Goal: Check status: Check status

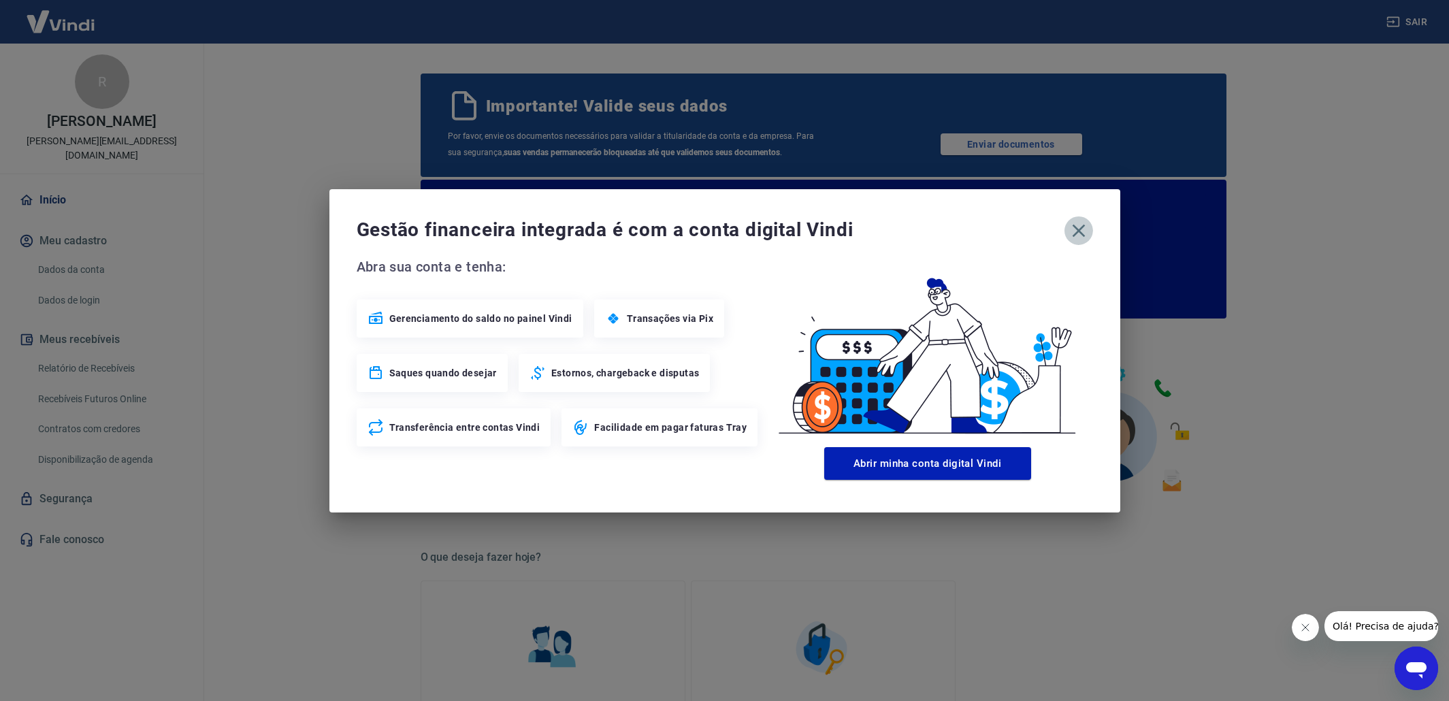
click at [1083, 232] on icon "button" at bounding box center [1079, 231] width 22 height 22
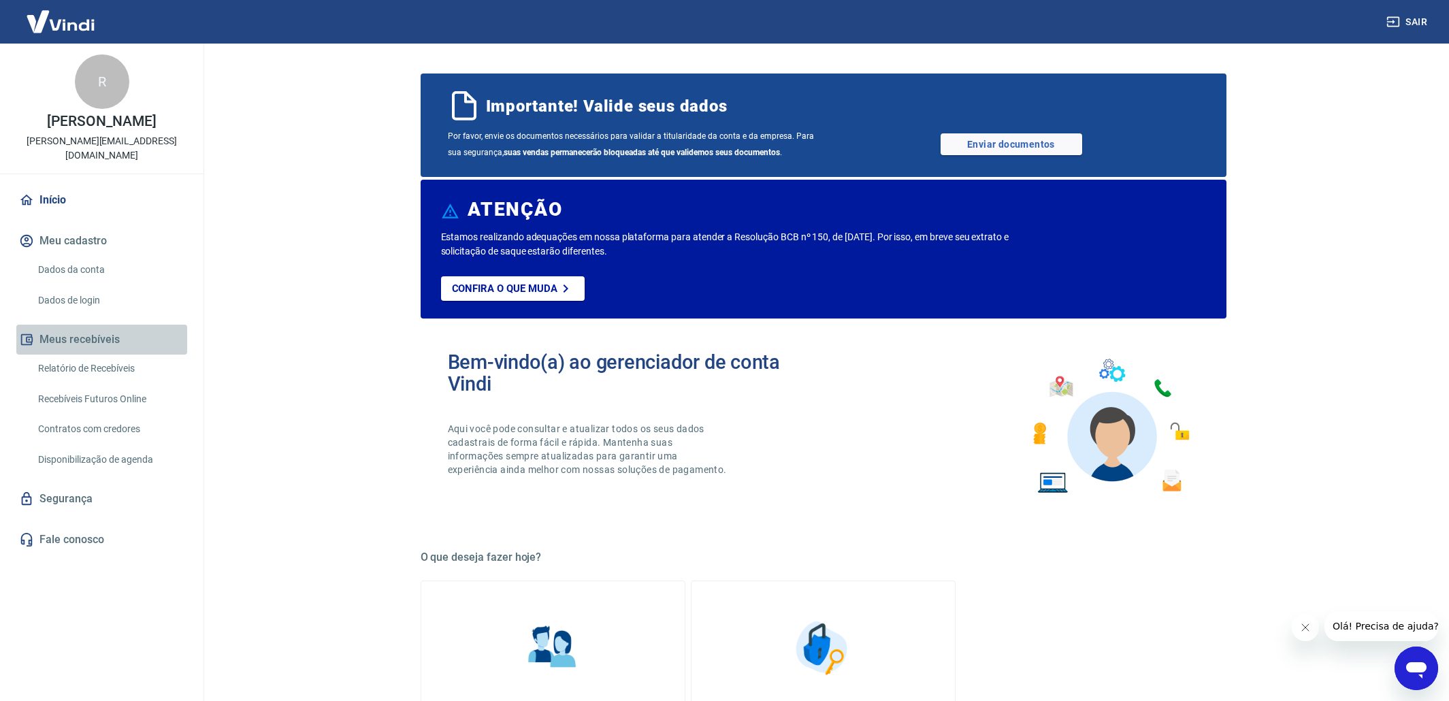
click at [91, 325] on button "Meus recebíveis" at bounding box center [101, 340] width 171 height 30
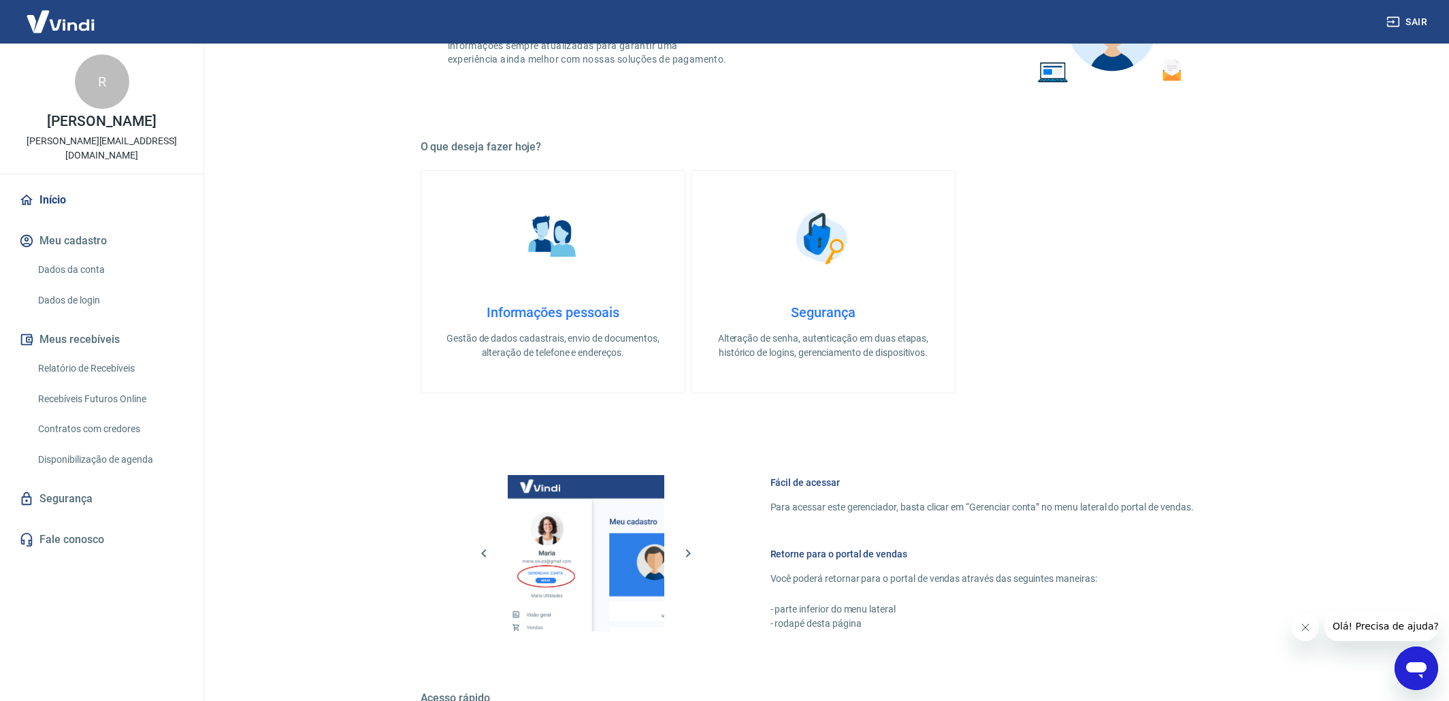
scroll to position [413, 0]
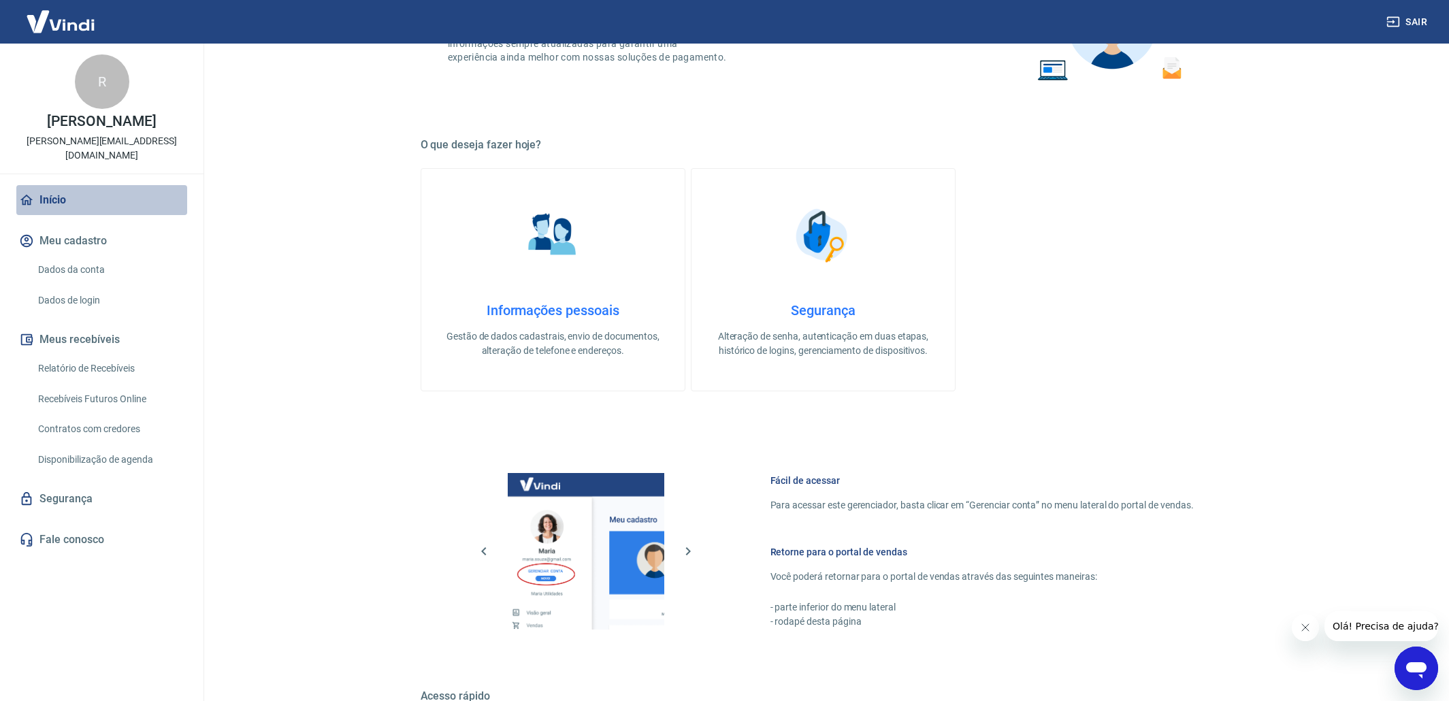
click at [62, 186] on link "Início" at bounding box center [101, 200] width 171 height 30
click at [106, 355] on link "Relatório de Recebíveis" at bounding box center [110, 369] width 155 height 28
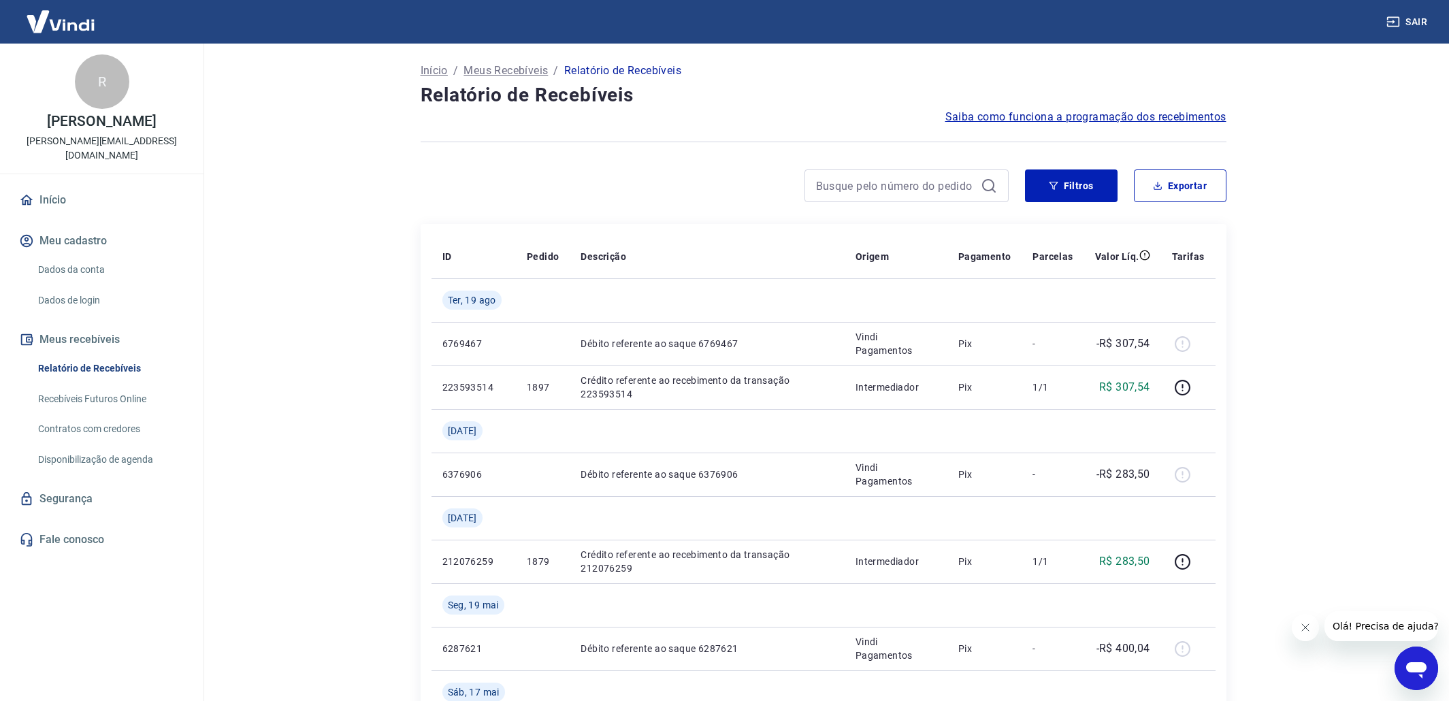
click at [59, 190] on link "Início" at bounding box center [101, 200] width 171 height 30
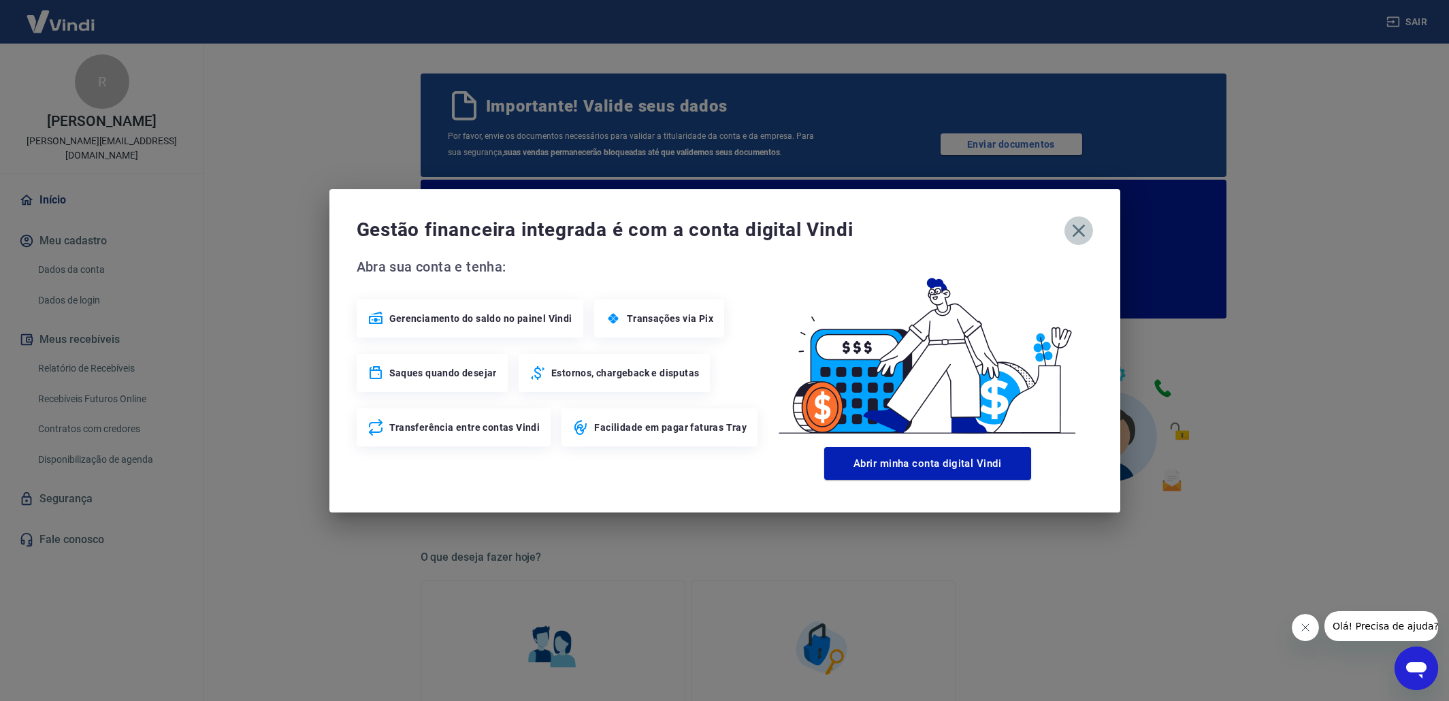
click at [1074, 230] on icon "button" at bounding box center [1079, 231] width 22 height 22
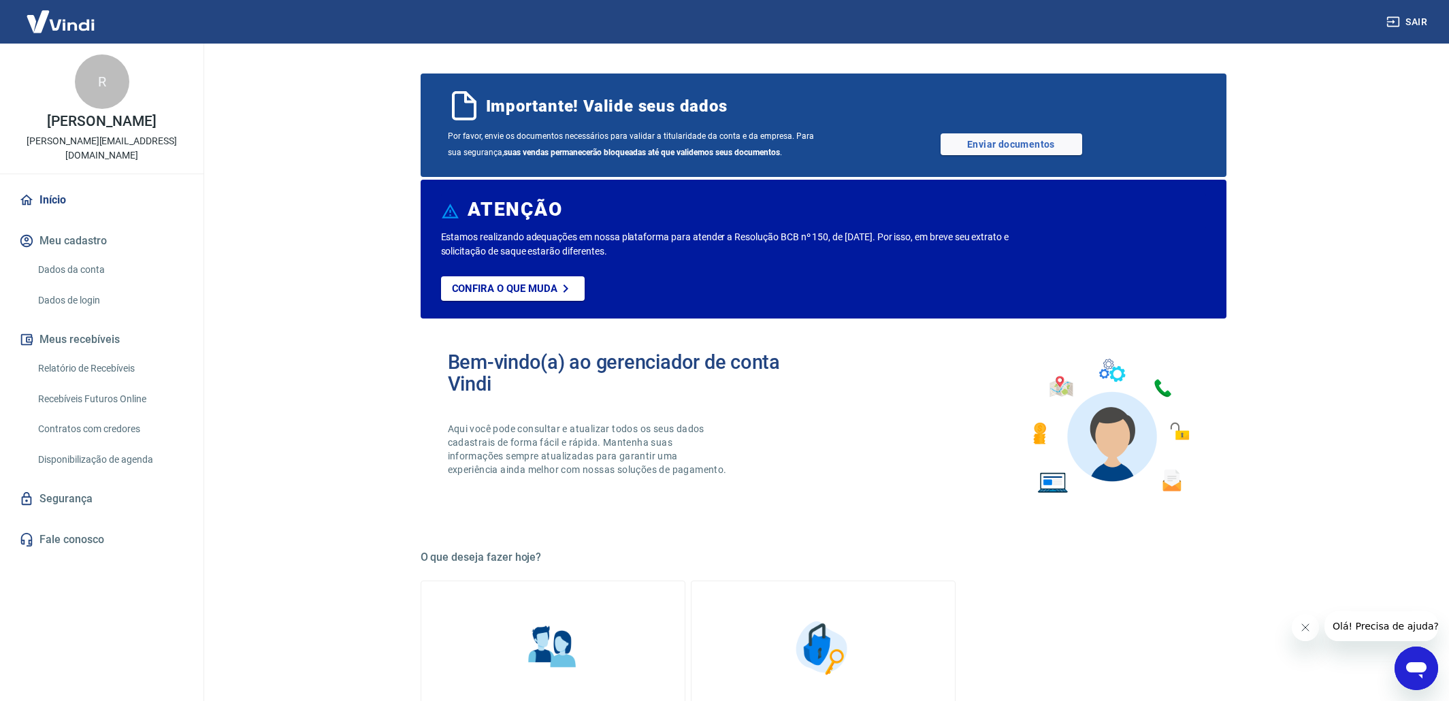
click at [118, 332] on button "Meus recebíveis" at bounding box center [101, 340] width 171 height 30
click at [125, 358] on link "Relatório de Recebíveis" at bounding box center [110, 369] width 155 height 28
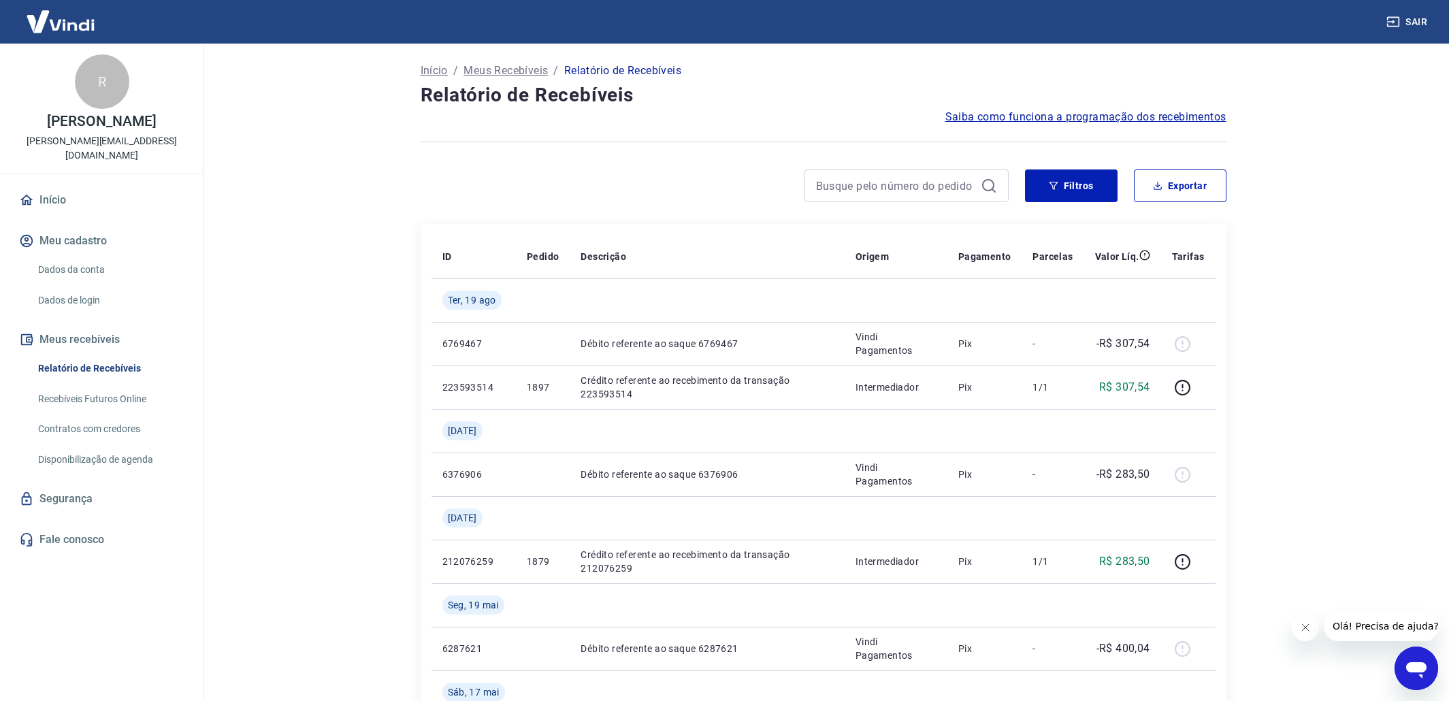
click at [71, 25] on img at bounding box center [60, 22] width 88 height 42
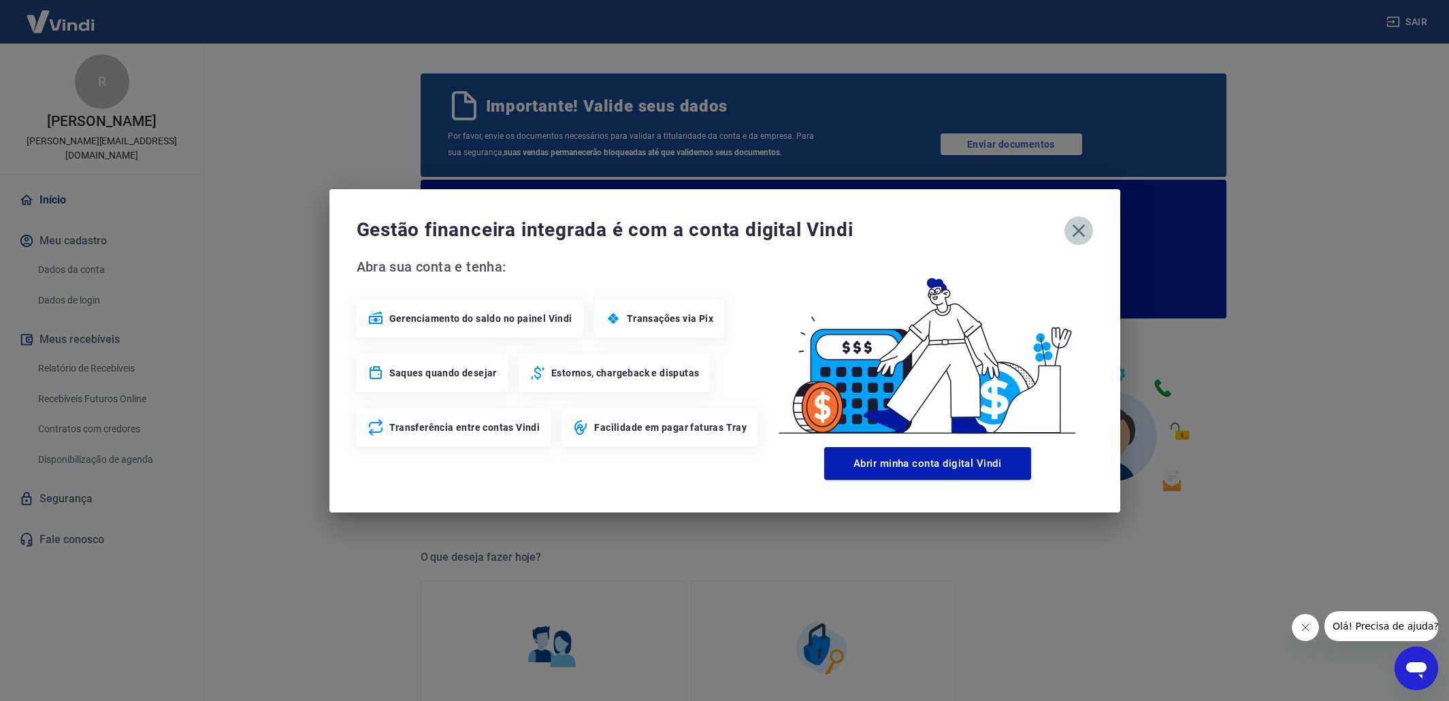
click at [1080, 227] on icon "button" at bounding box center [1079, 231] width 22 height 22
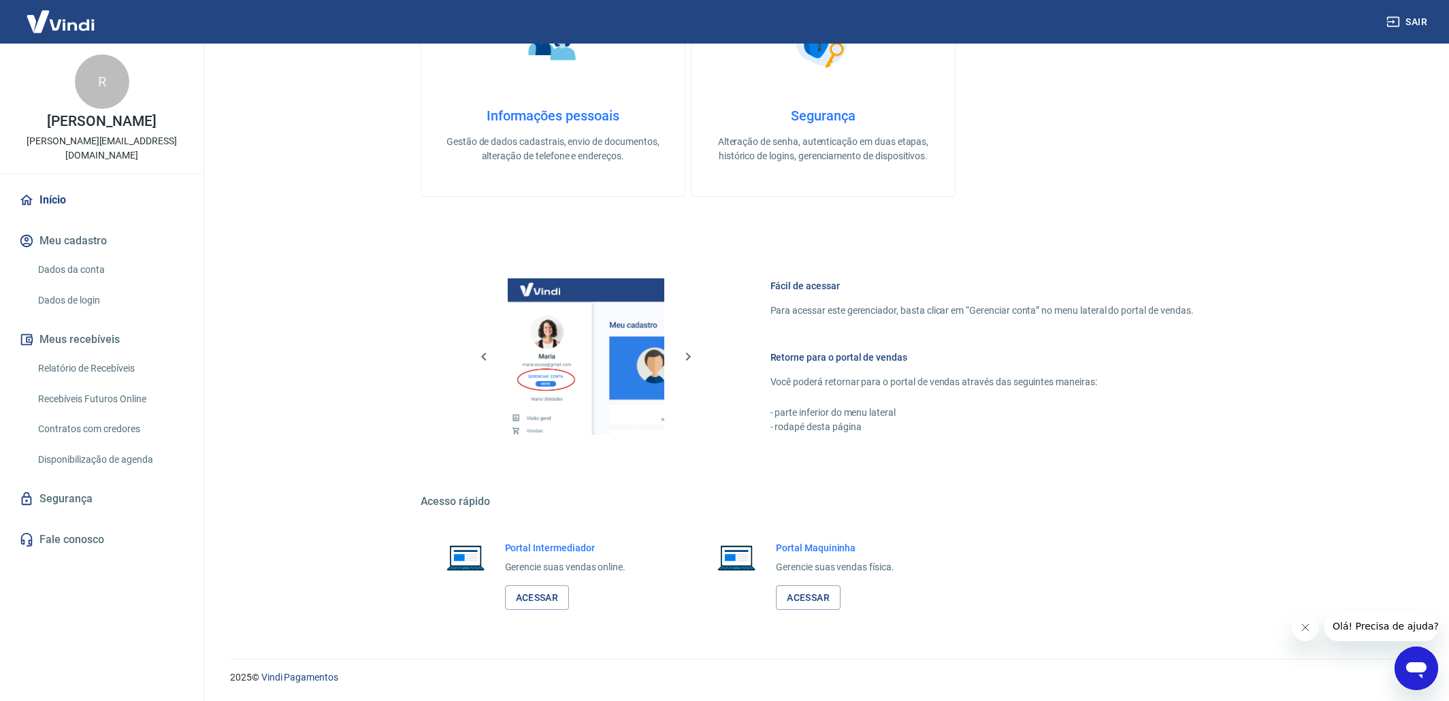
scroll to position [607, 0]
